Goal: Task Accomplishment & Management: Manage account settings

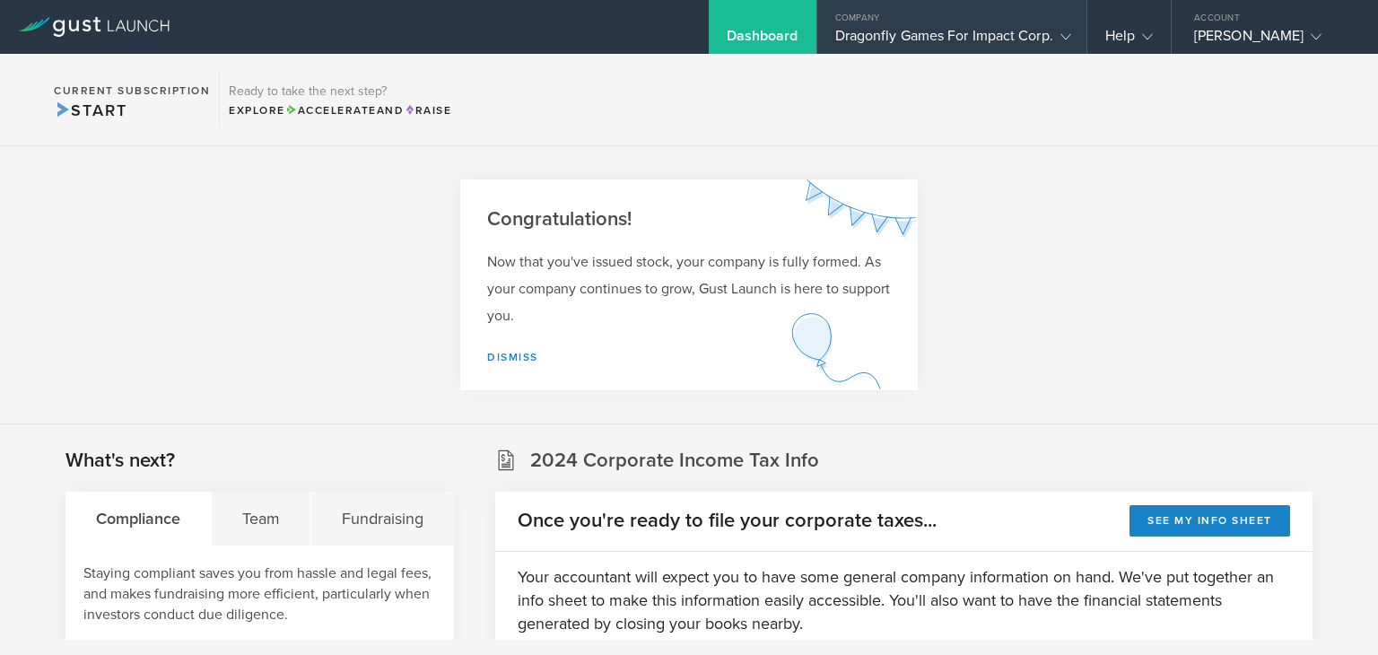
click at [1043, 39] on div "Dragonfly Games For Impact Corp." at bounding box center [951, 40] width 233 height 27
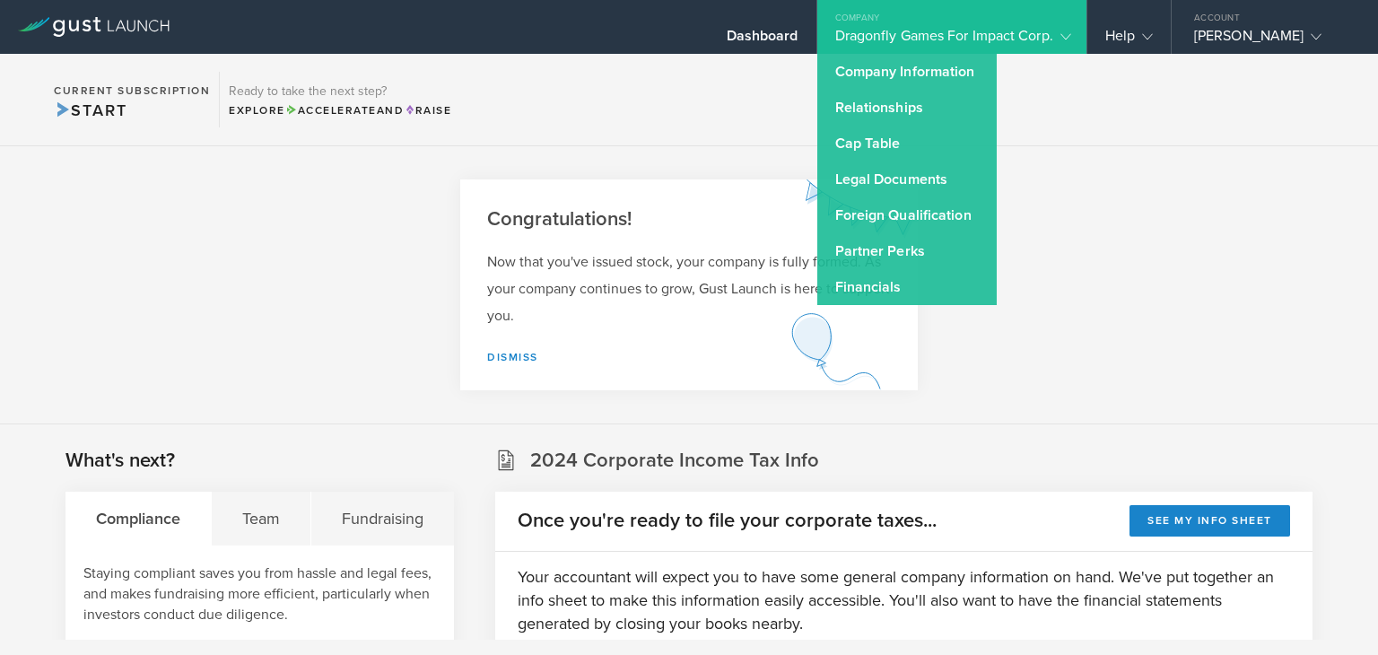
click at [1279, 253] on section "Congratulations! Now that you've issued stock, your company is fully formed. As…" at bounding box center [689, 285] width 1378 height 278
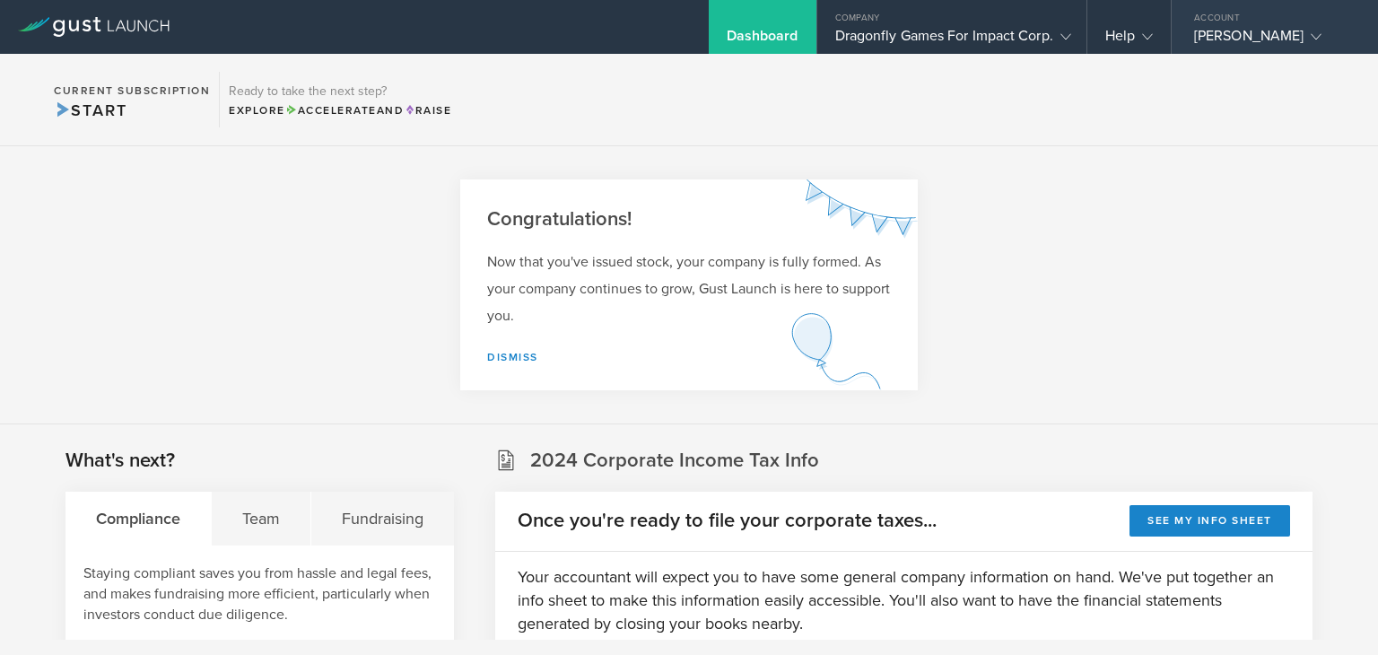
click at [1245, 25] on div "Account" at bounding box center [1275, 13] width 206 height 27
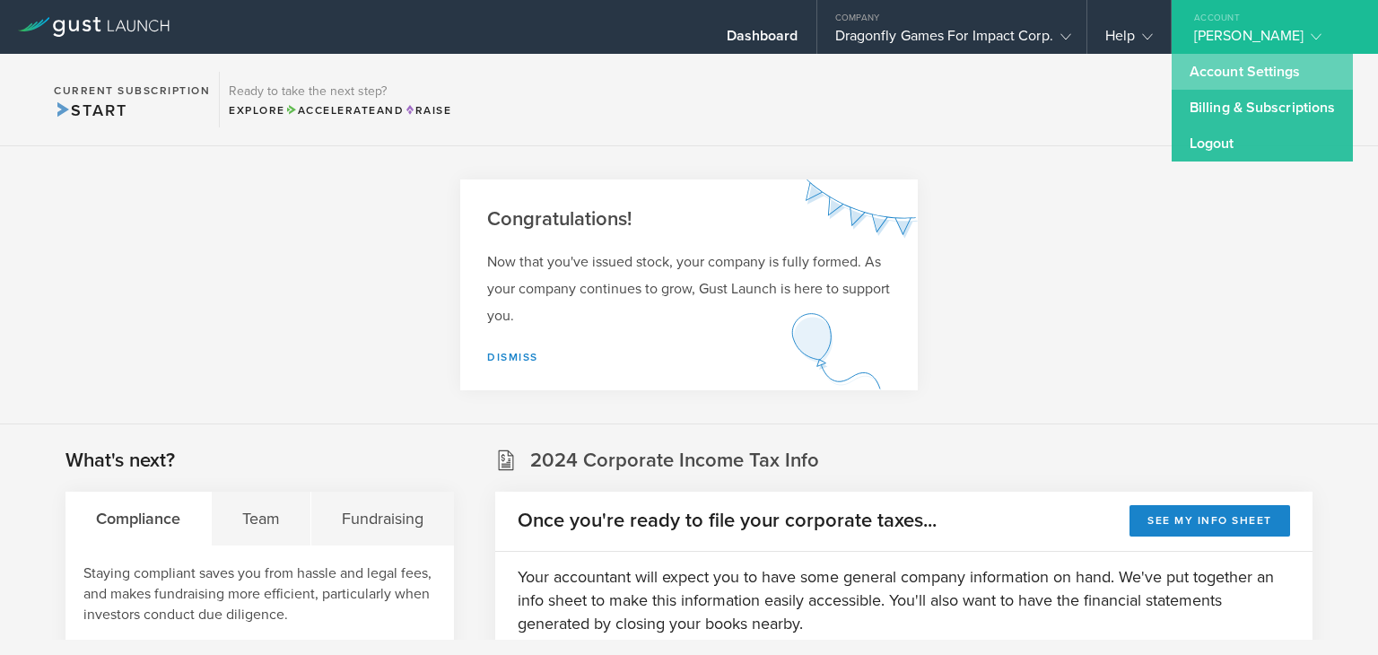
click at [1318, 71] on link "Account Settings" at bounding box center [1262, 72] width 181 height 36
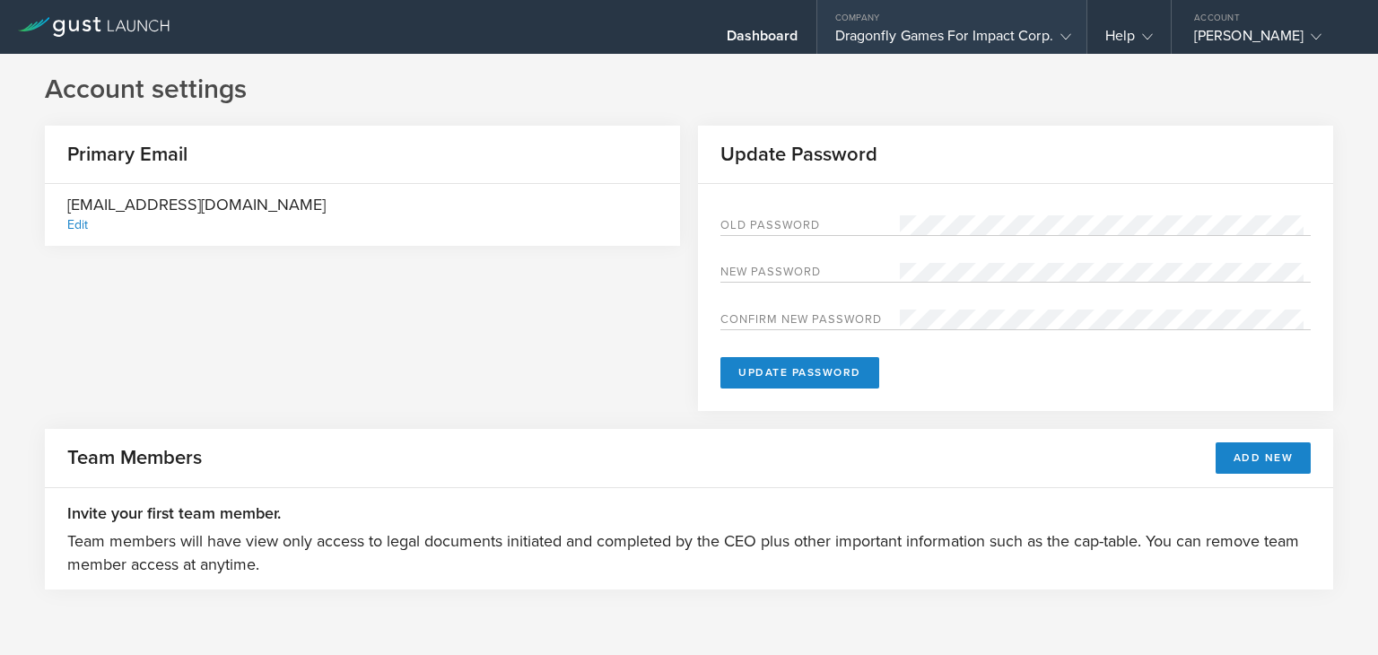
click at [1004, 22] on div "Company" at bounding box center [951, 13] width 269 height 27
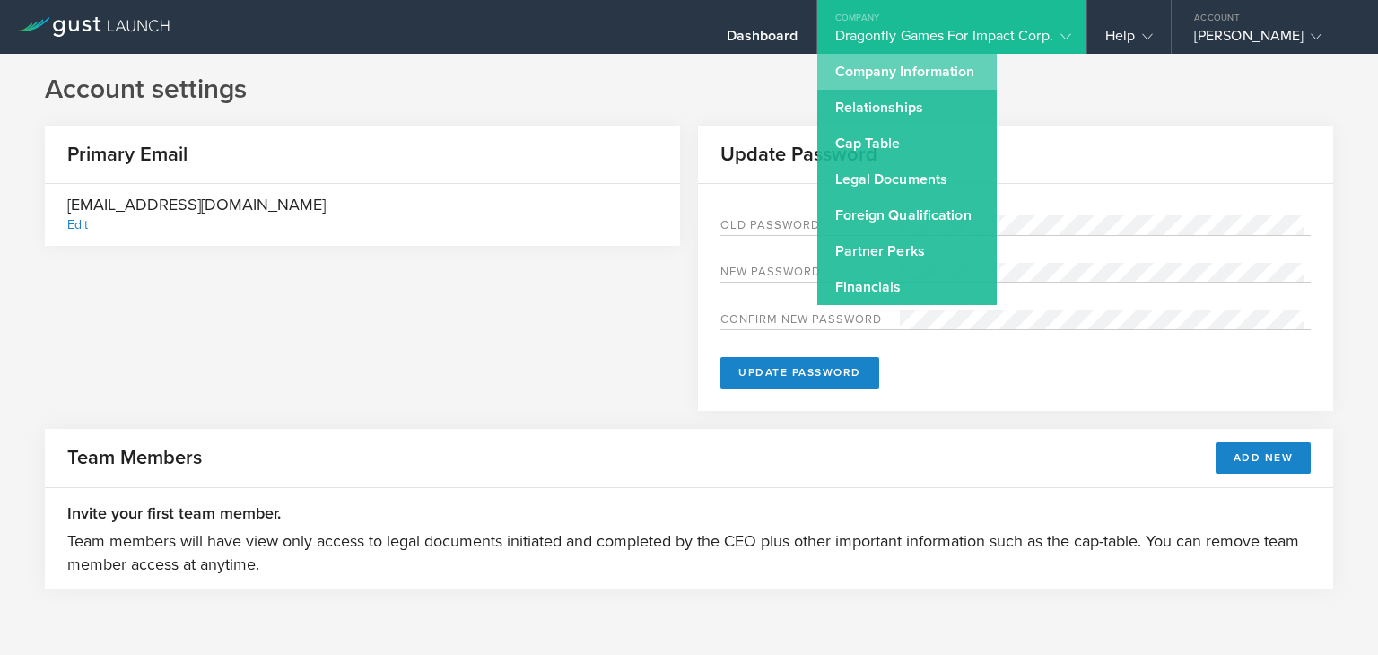
click at [953, 77] on link "Company Information" at bounding box center [906, 72] width 179 height 36
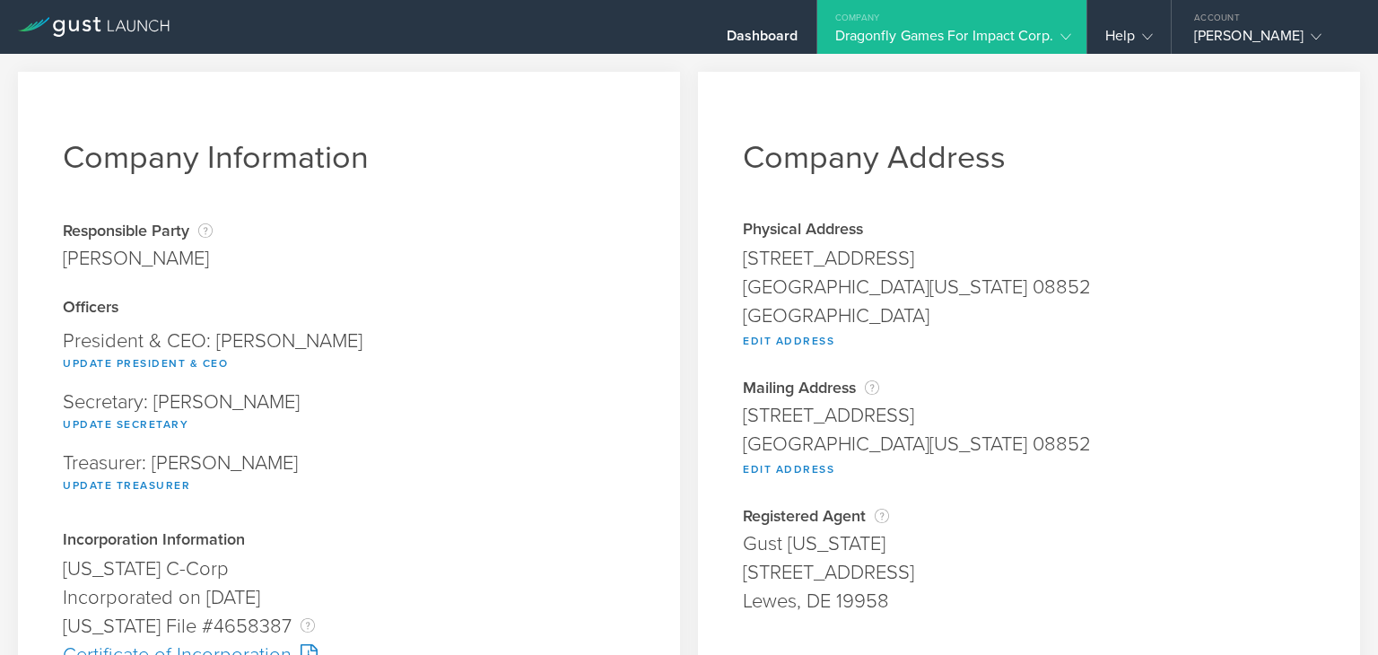
drag, startPoint x: 909, startPoint y: 255, endPoint x: 729, endPoint y: 246, distance: 180.6
click at [729, 246] on div "Company Address Physical Address [STREET_ADDRESS][US_STATE] Edit Address Addres…" at bounding box center [1029, 666] width 662 height 1189
copy div "[STREET_ADDRESS]"
